Goal: Navigation & Orientation: Understand site structure

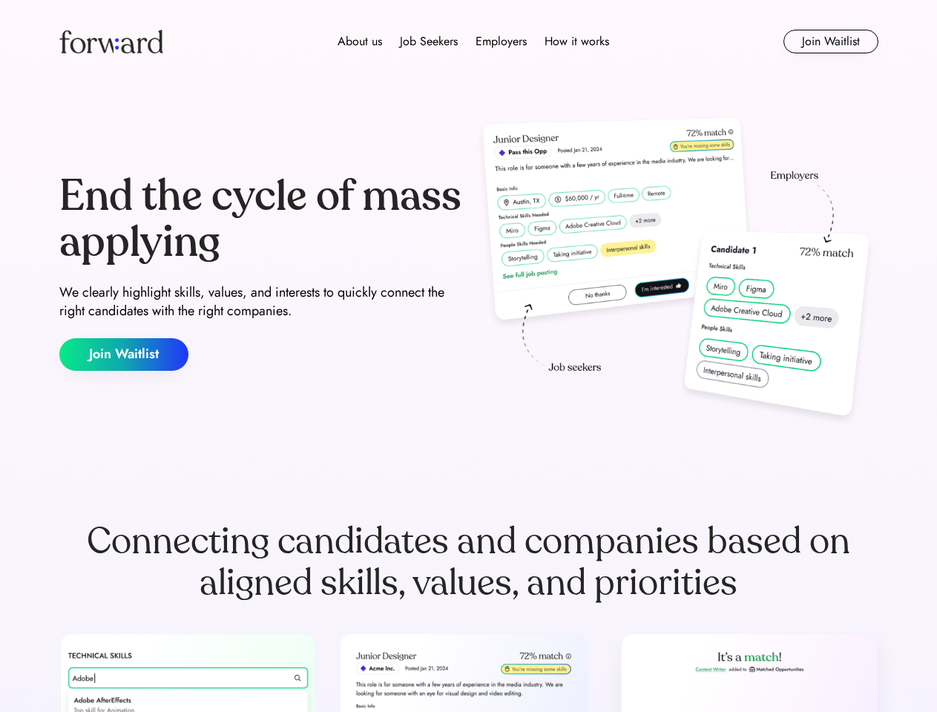
click at [468, 356] on div "End the cycle of mass applying We clearly highlight skills, values, and interes…" at bounding box center [468, 272] width 819 height 319
click at [469, 42] on div "About us Job Seekers Employers How it works" at bounding box center [473, 42] width 585 height 18
click at [111, 42] on img at bounding box center [111, 42] width 104 height 24
click at [476, 42] on div "Employers" at bounding box center [501, 42] width 51 height 18
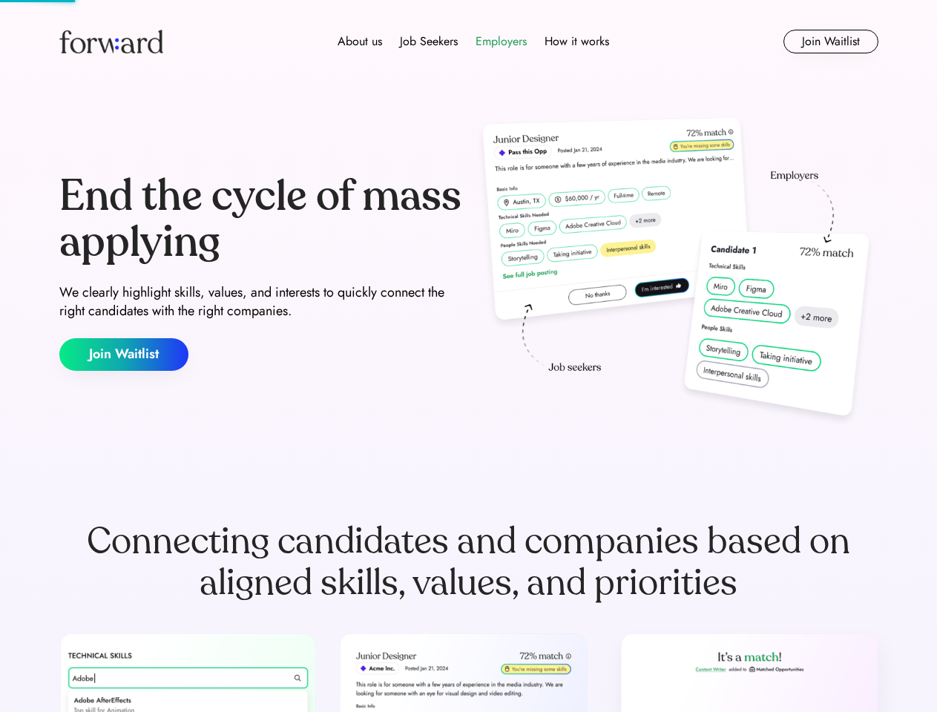
click at [359, 42] on div "About us" at bounding box center [360, 42] width 45 height 18
click at [427, 42] on div "Job Seekers" at bounding box center [429, 42] width 58 height 18
click at [499, 42] on div "Employers" at bounding box center [501, 42] width 51 height 18
click at [574, 42] on div "How it works" at bounding box center [577, 42] width 65 height 18
click at [830, 42] on button "Join Waitlist" at bounding box center [831, 42] width 95 height 24
